Goal: Task Accomplishment & Management: Manage account settings

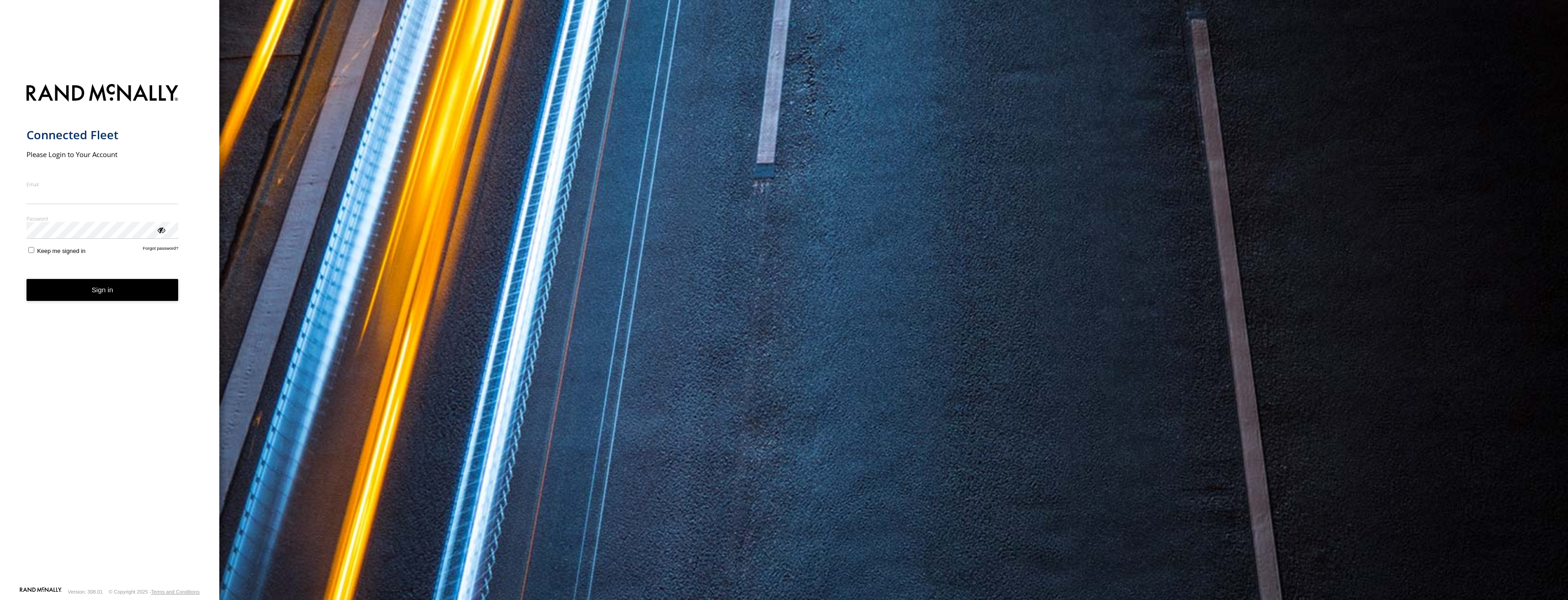
click at [40, 195] on input "Email" at bounding box center [103, 195] width 152 height 16
type input "**********"
click at [128, 291] on button "Sign in" at bounding box center [103, 290] width 152 height 23
